Goal: Task Accomplishment & Management: Manage account settings

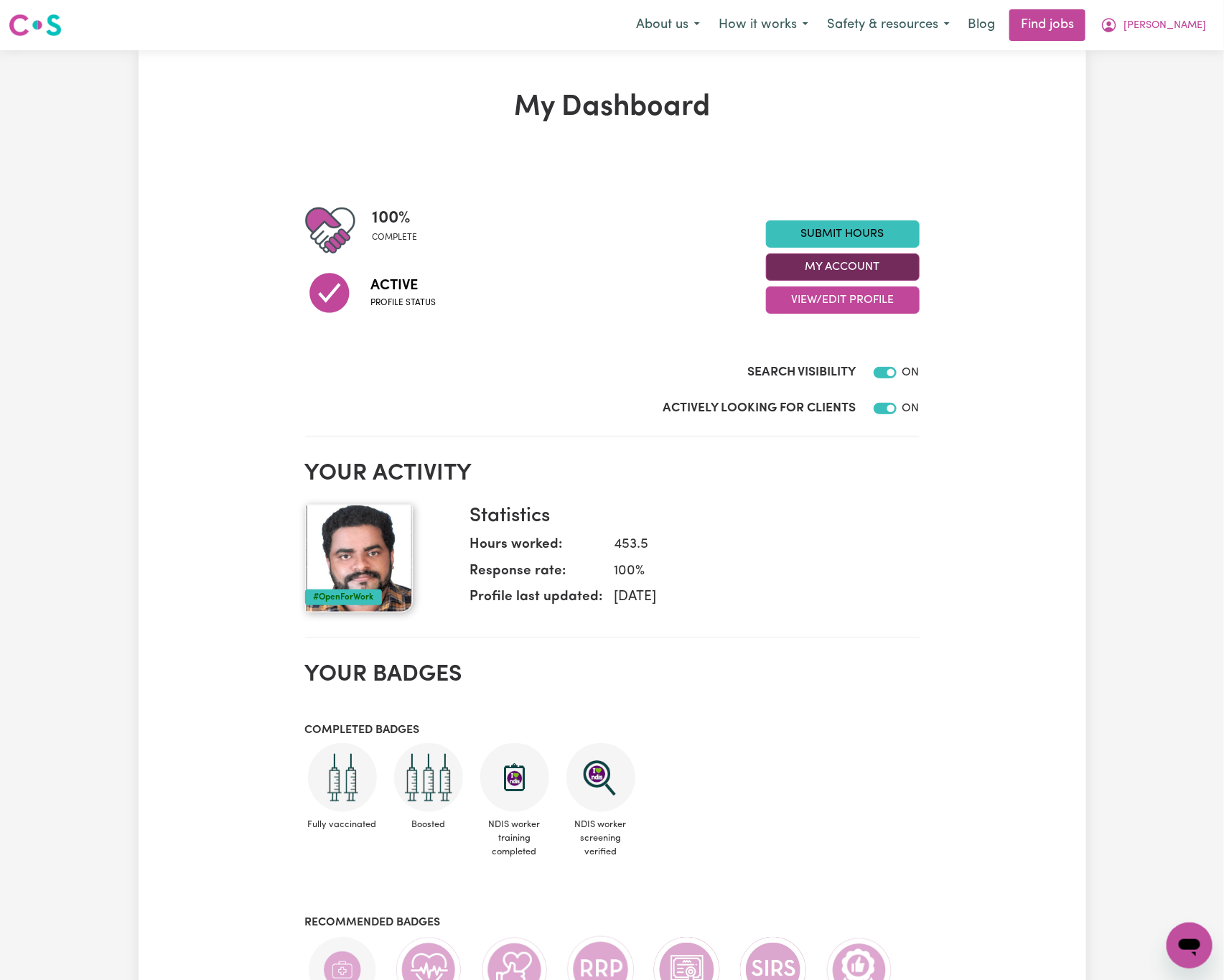
click at [884, 269] on button "My Account" at bounding box center [843, 266] width 154 height 27
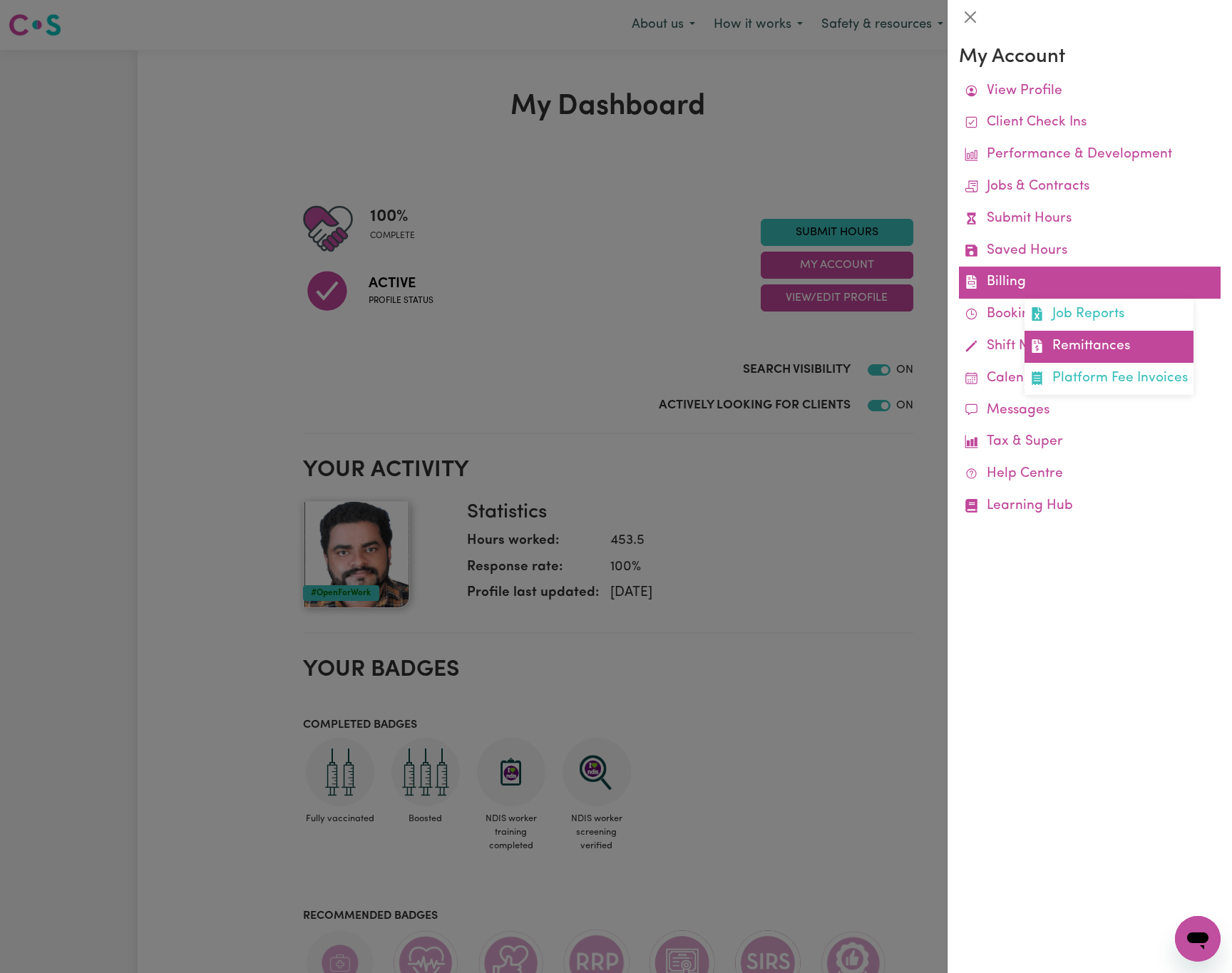
click at [1129, 337] on link "Remittances" at bounding box center [1109, 347] width 169 height 32
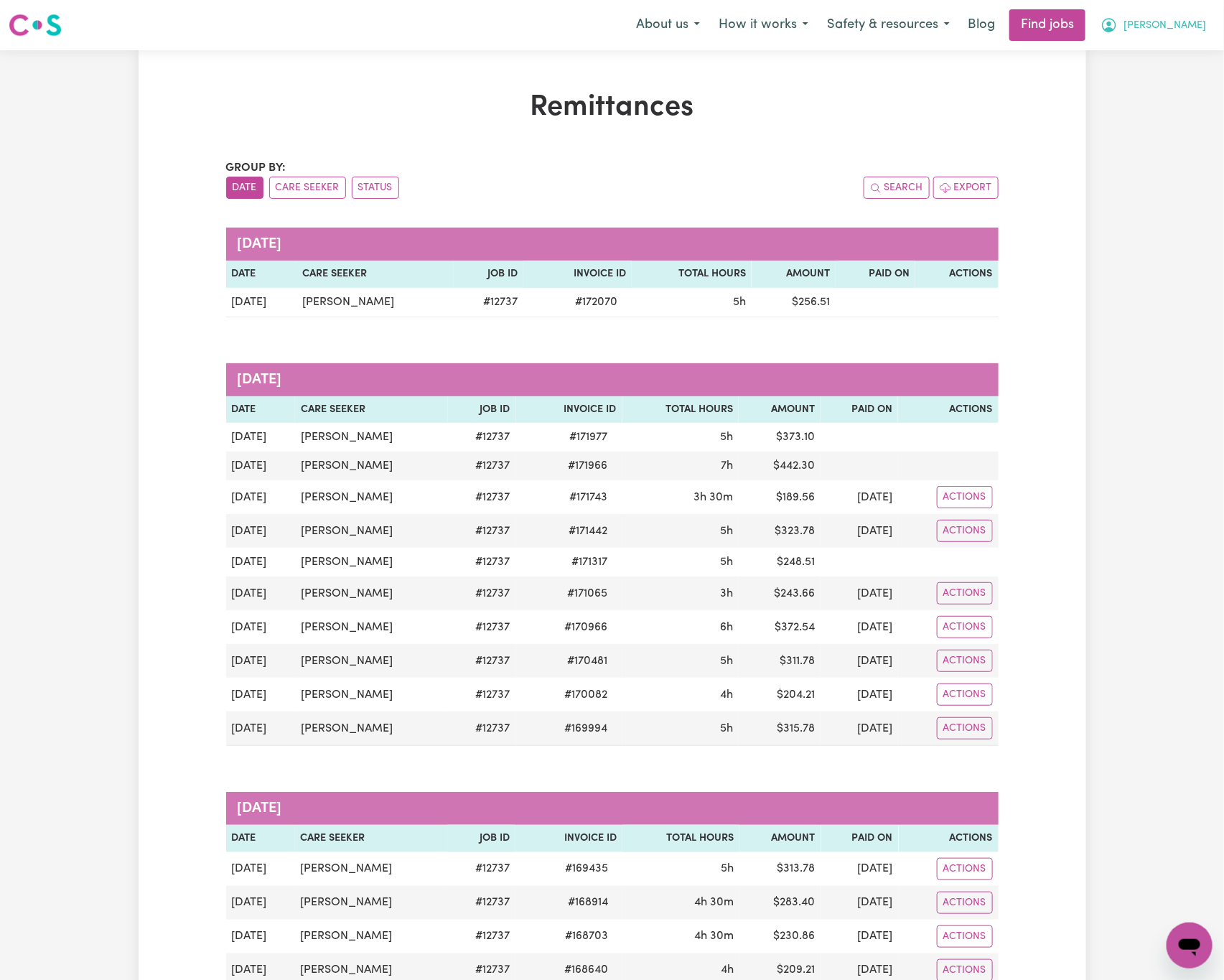
click at [1204, 23] on button "[PERSON_NAME]" at bounding box center [1153, 25] width 124 height 30
click at [1209, 118] on link "Logout" at bounding box center [1159, 109] width 114 height 27
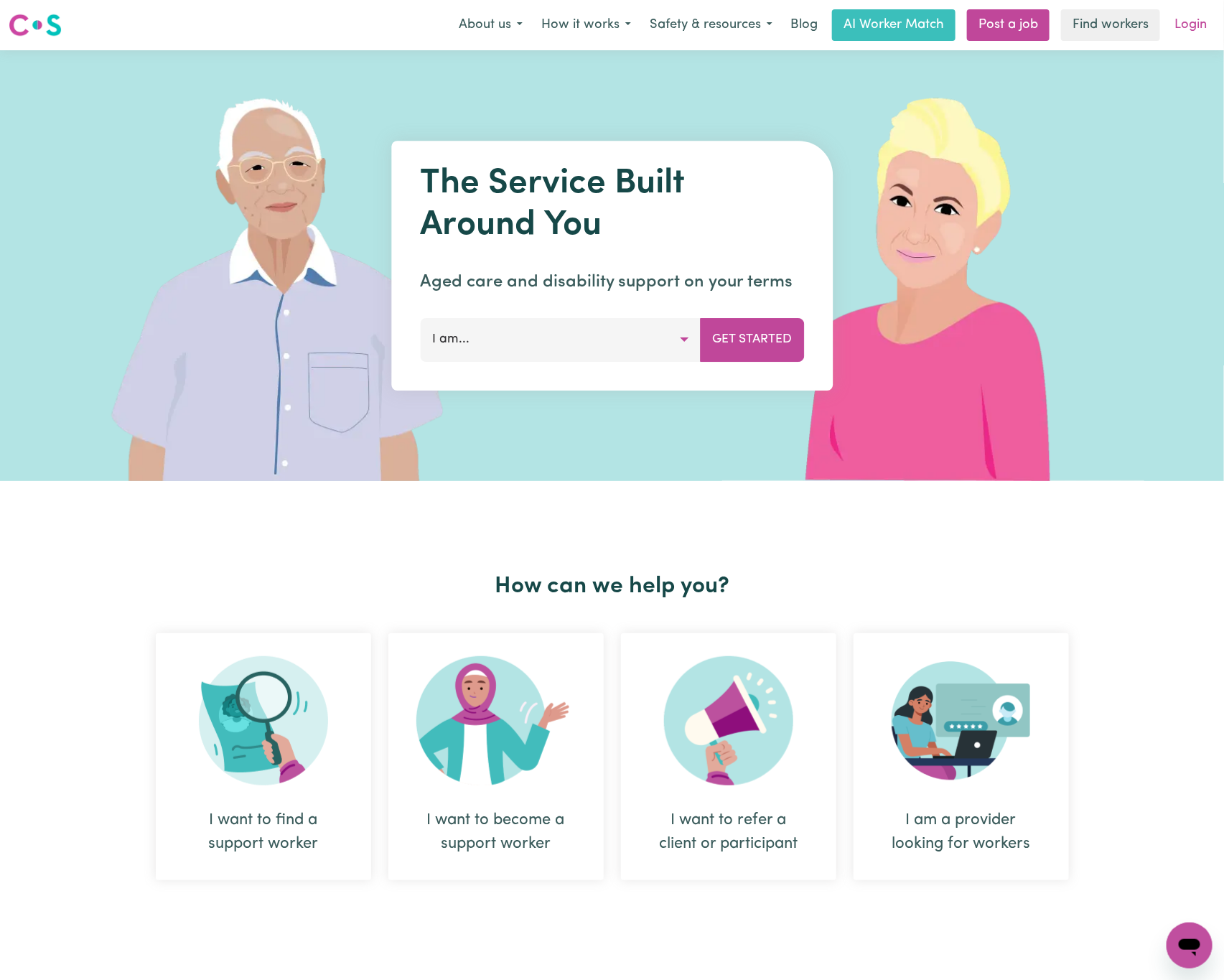
click at [1201, 29] on link "Login" at bounding box center [1190, 25] width 49 height 32
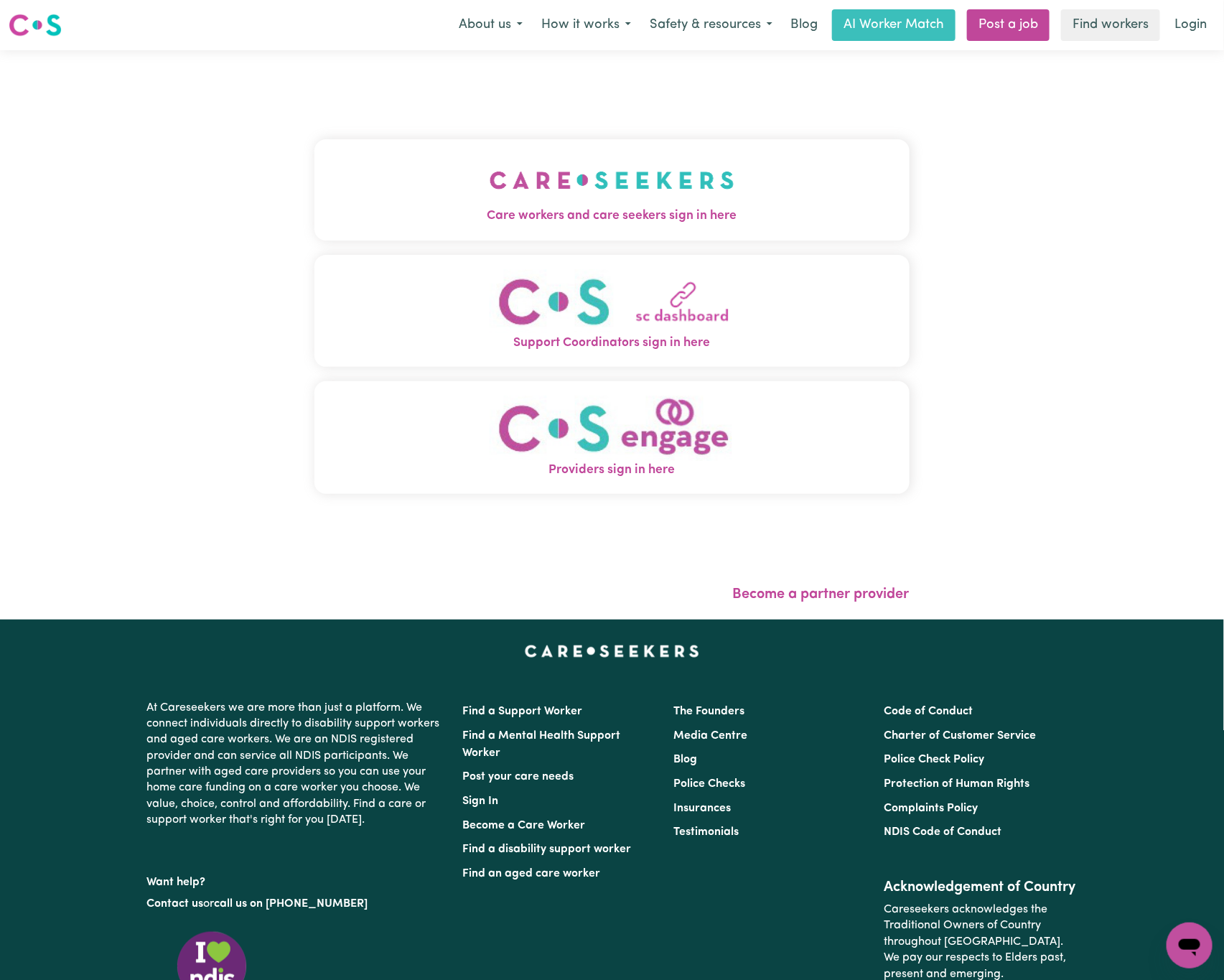
click at [615, 205] on img "Care workers and care seekers sign in here" at bounding box center [612, 180] width 245 height 53
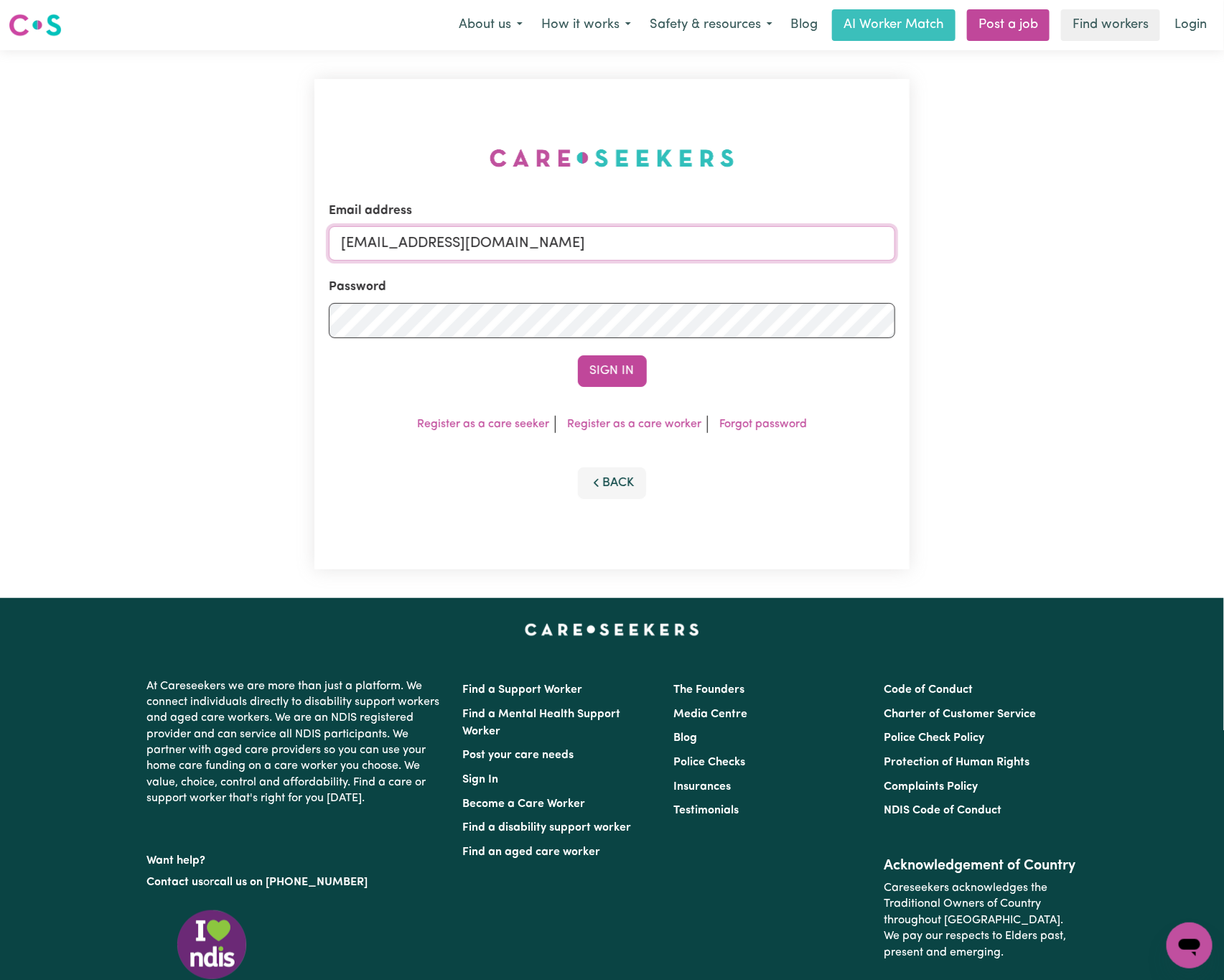
drag, startPoint x: 415, startPoint y: 237, endPoint x: 1080, endPoint y: 238, distance: 665.0
click at [1080, 238] on div "Email address [EMAIL_ADDRESS][DOMAIN_NAME] Password Sign In Register as a care …" at bounding box center [612, 324] width 1224 height 548
paste input "EvelynCH"
type input "[EMAIL_ADDRESS][PERSON_NAME][DOMAIN_NAME]"
click at [578, 356] on button "Sign In" at bounding box center [613, 372] width 69 height 32
